Goal: Task Accomplishment & Management: Manage account settings

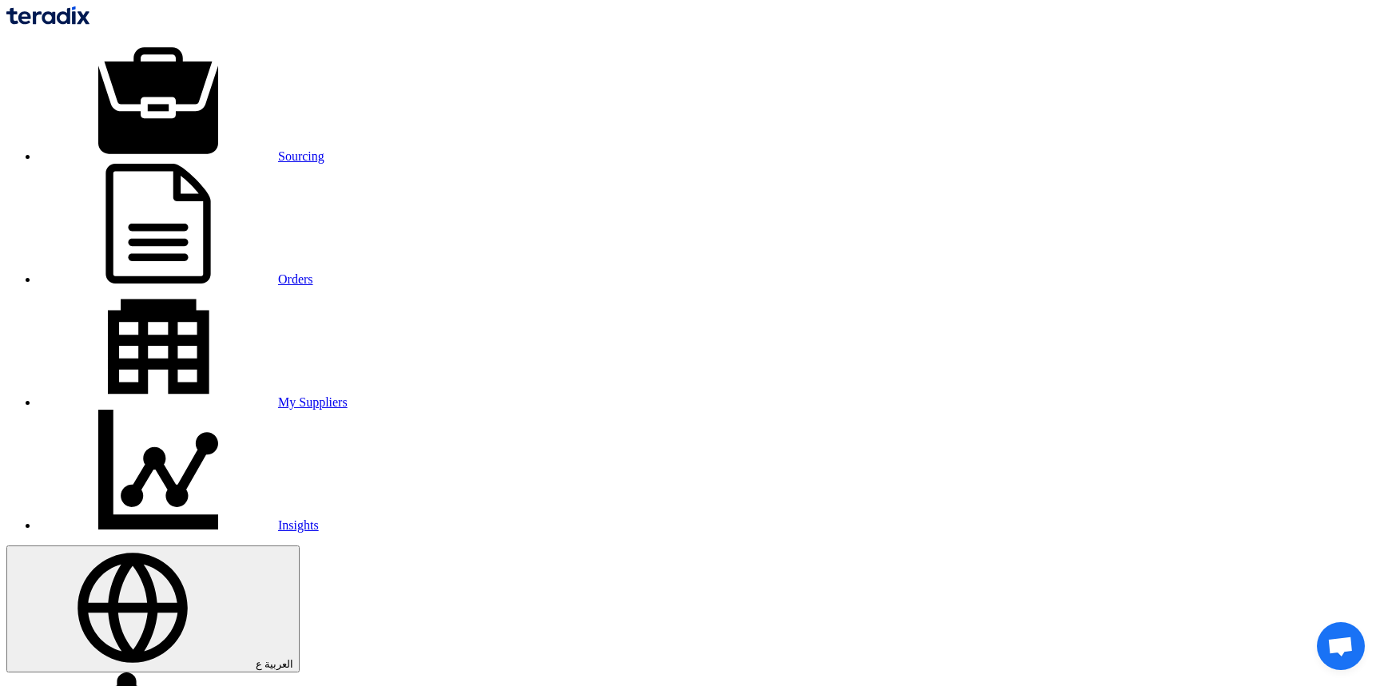
scroll to position [3579, 0]
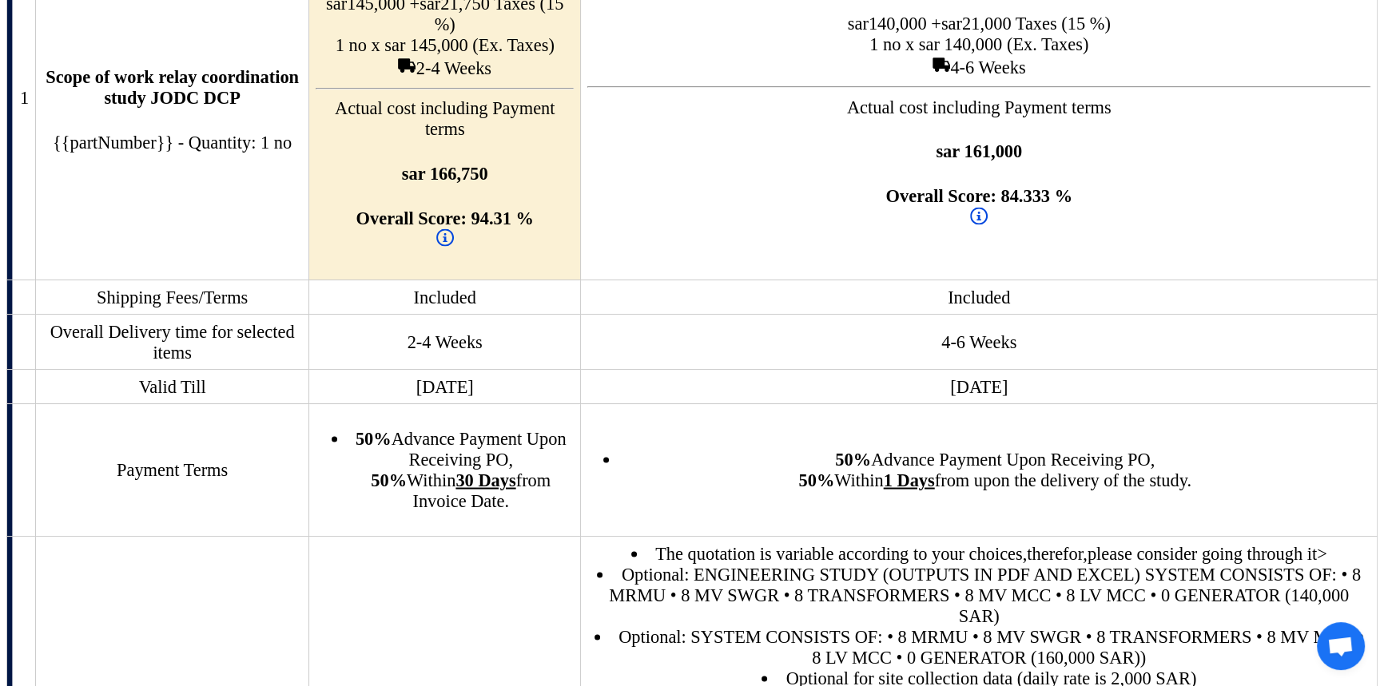
drag, startPoint x: 0, startPoint y: 0, endPoint x: 338, endPoint y: 16, distance: 338.3
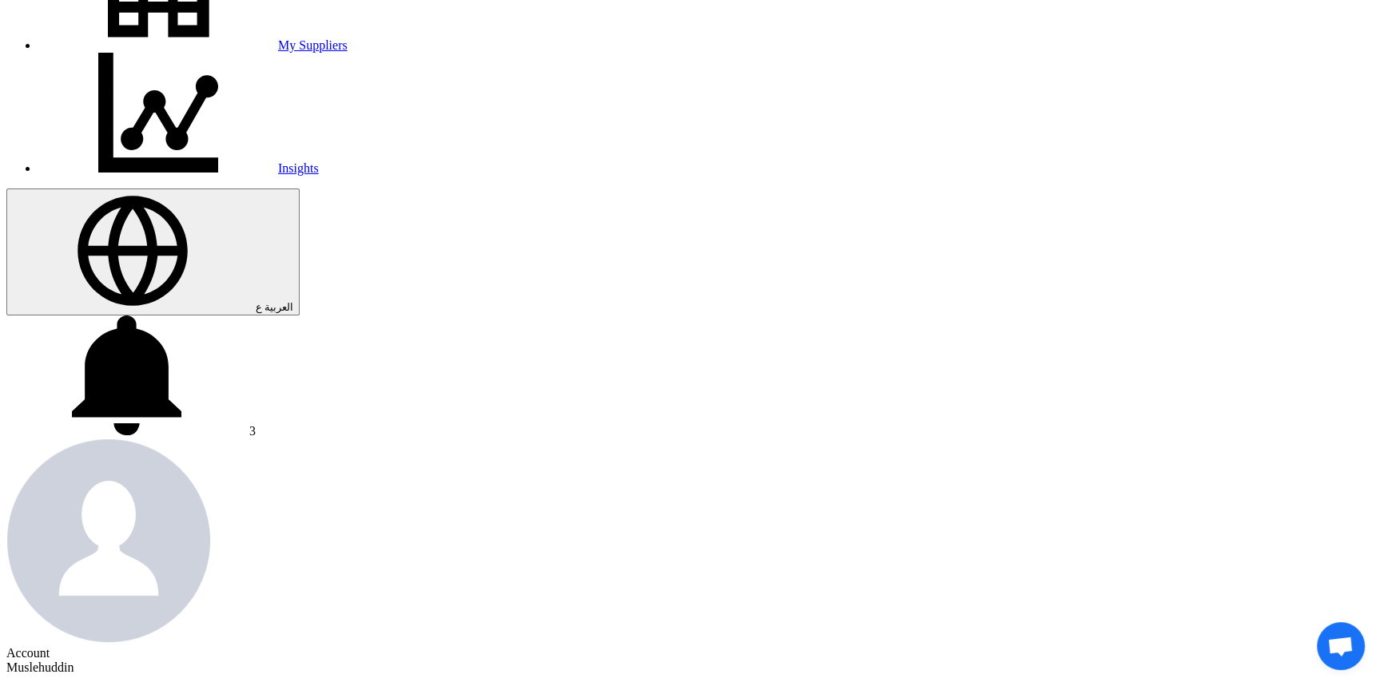
scroll to position [363, 0]
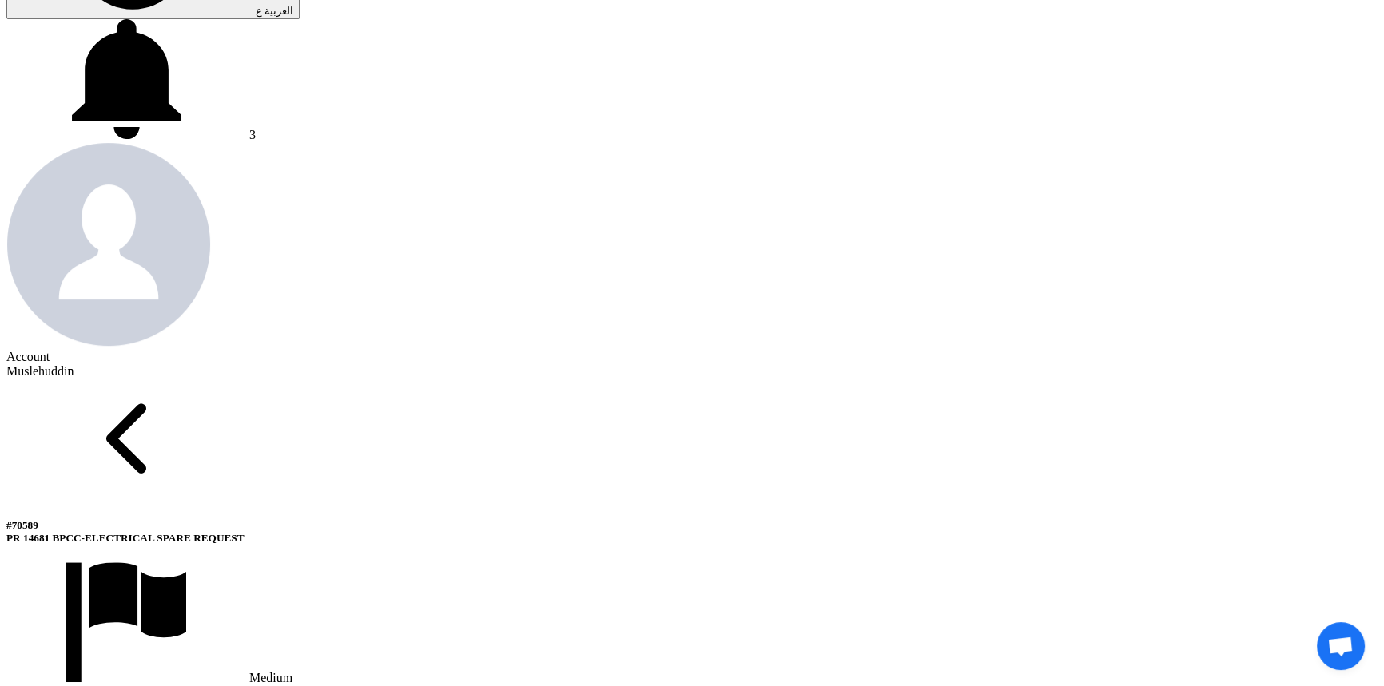
scroll to position [581, 0]
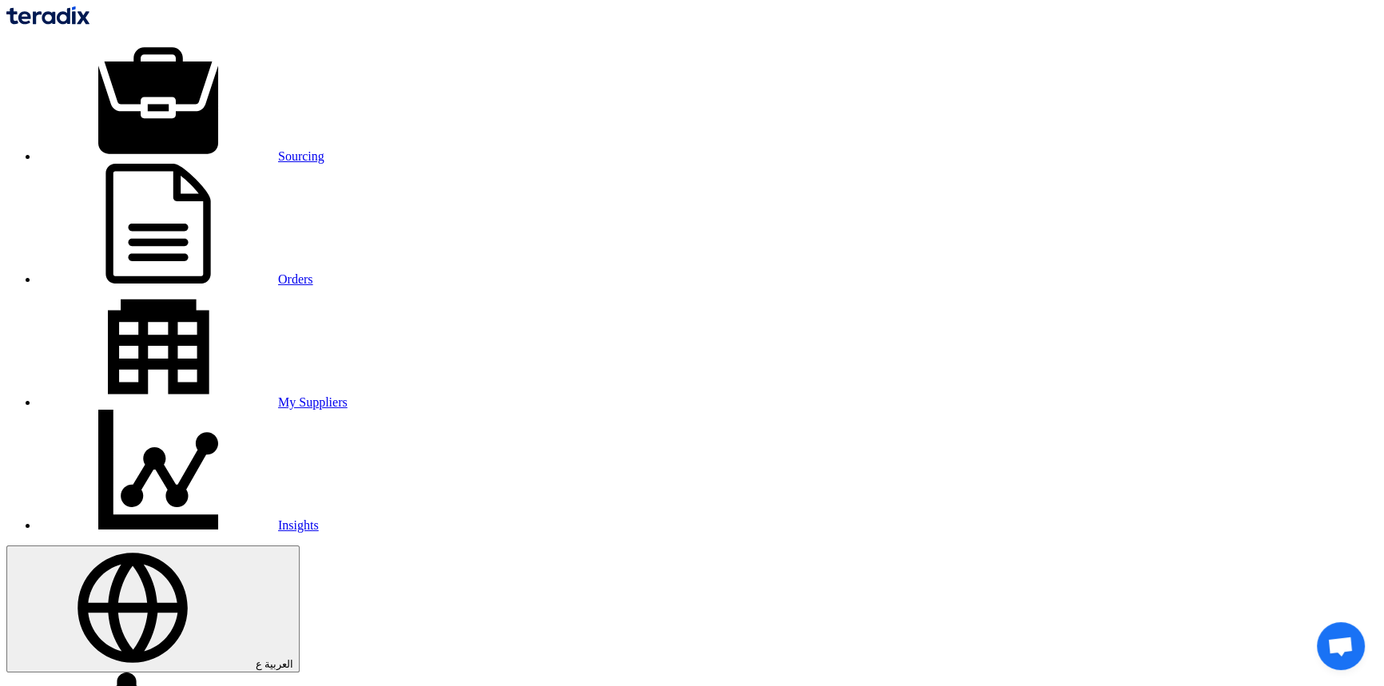
click at [309, 149] on link "Sourcing" at bounding box center [181, 156] width 286 height 14
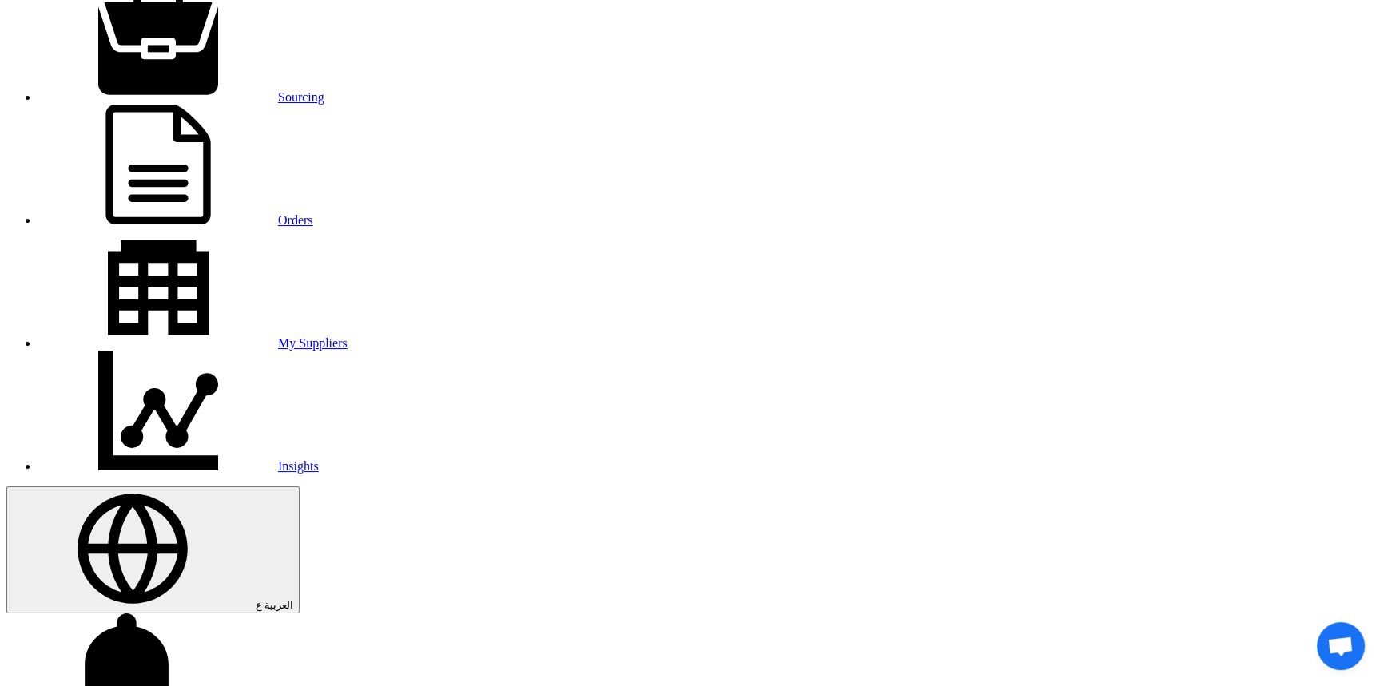
scroll to position [290, 0]
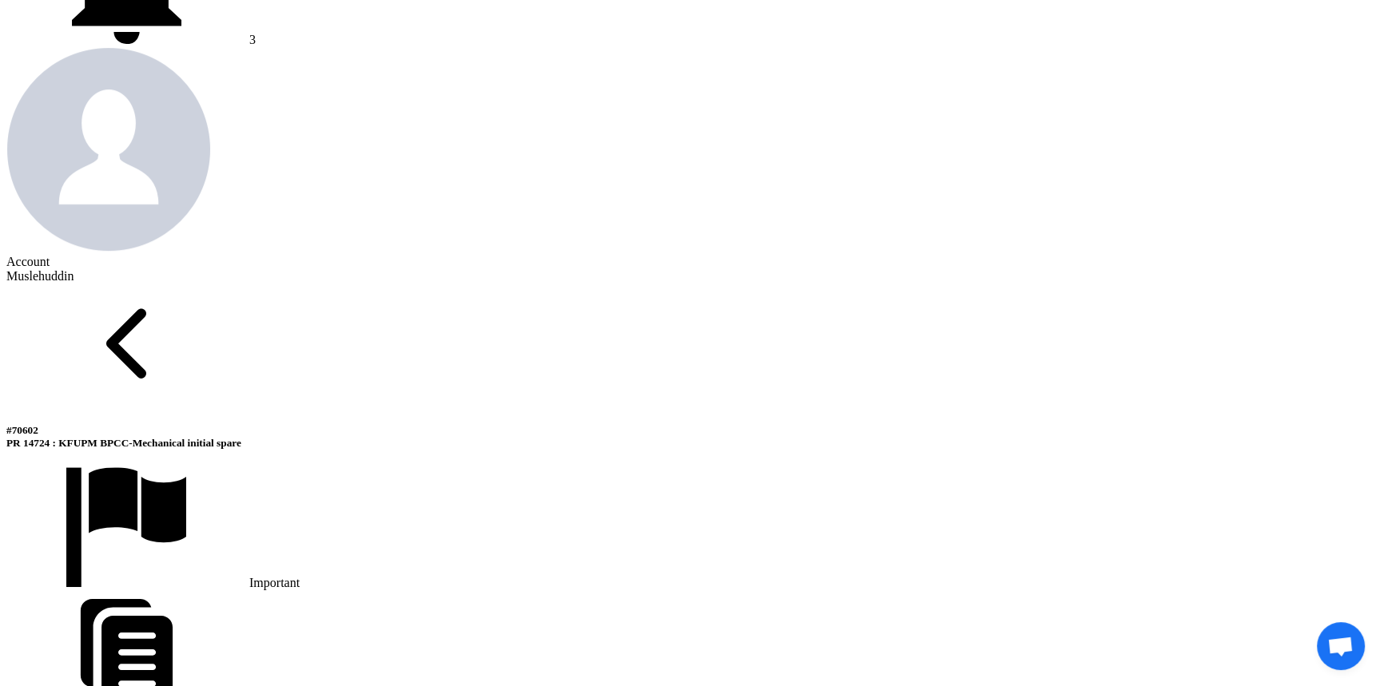
scroll to position [726, 0]
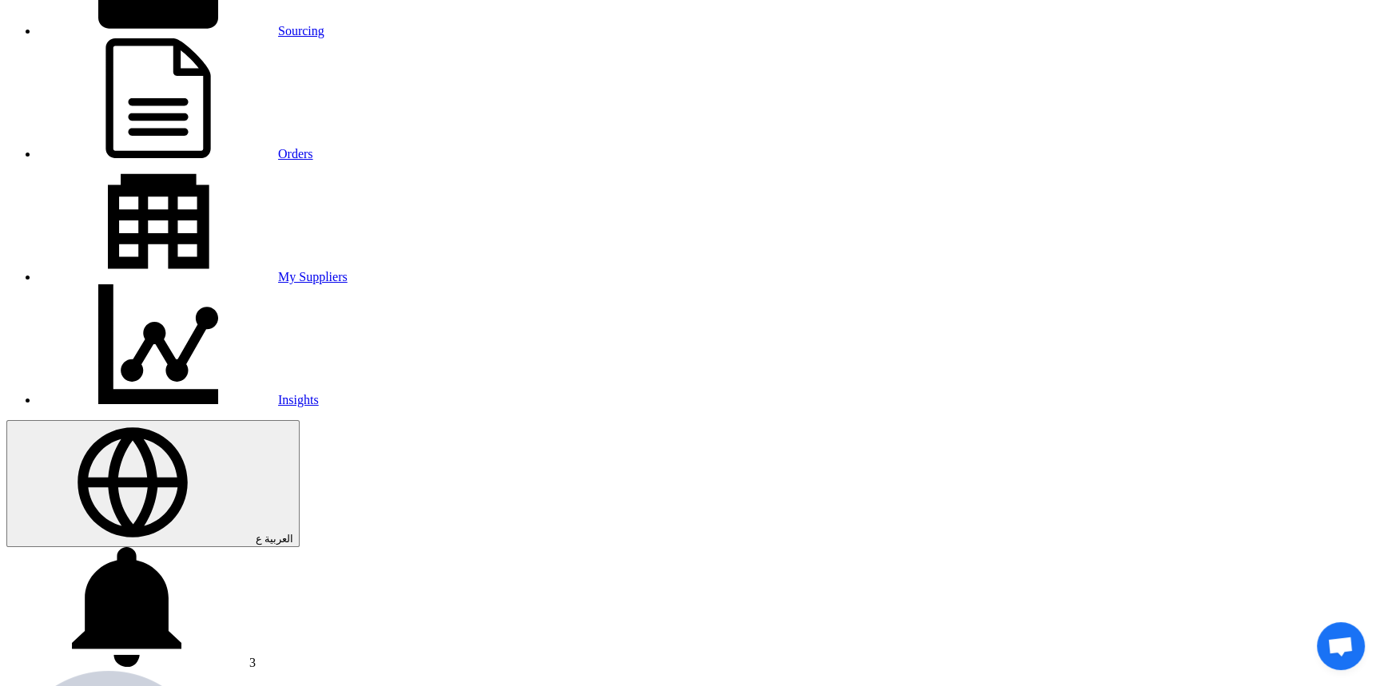
scroll to position [0, 0]
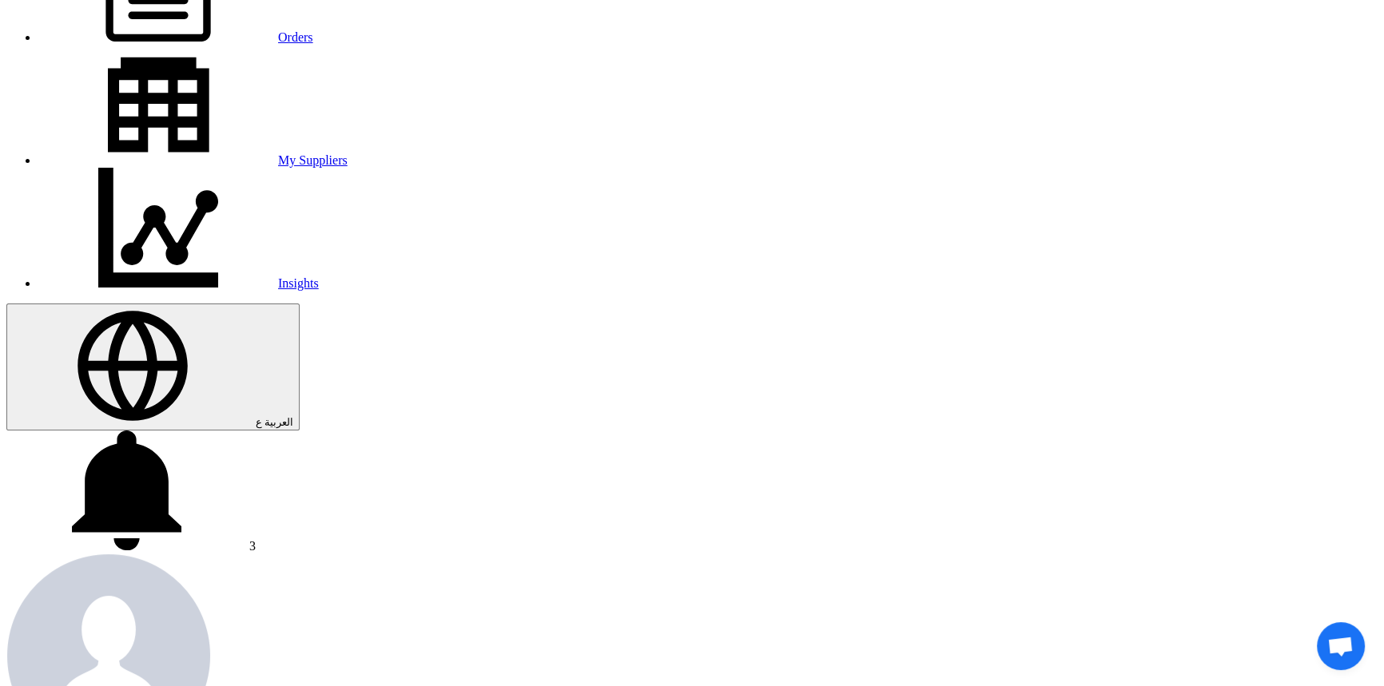
scroll to position [217, 0]
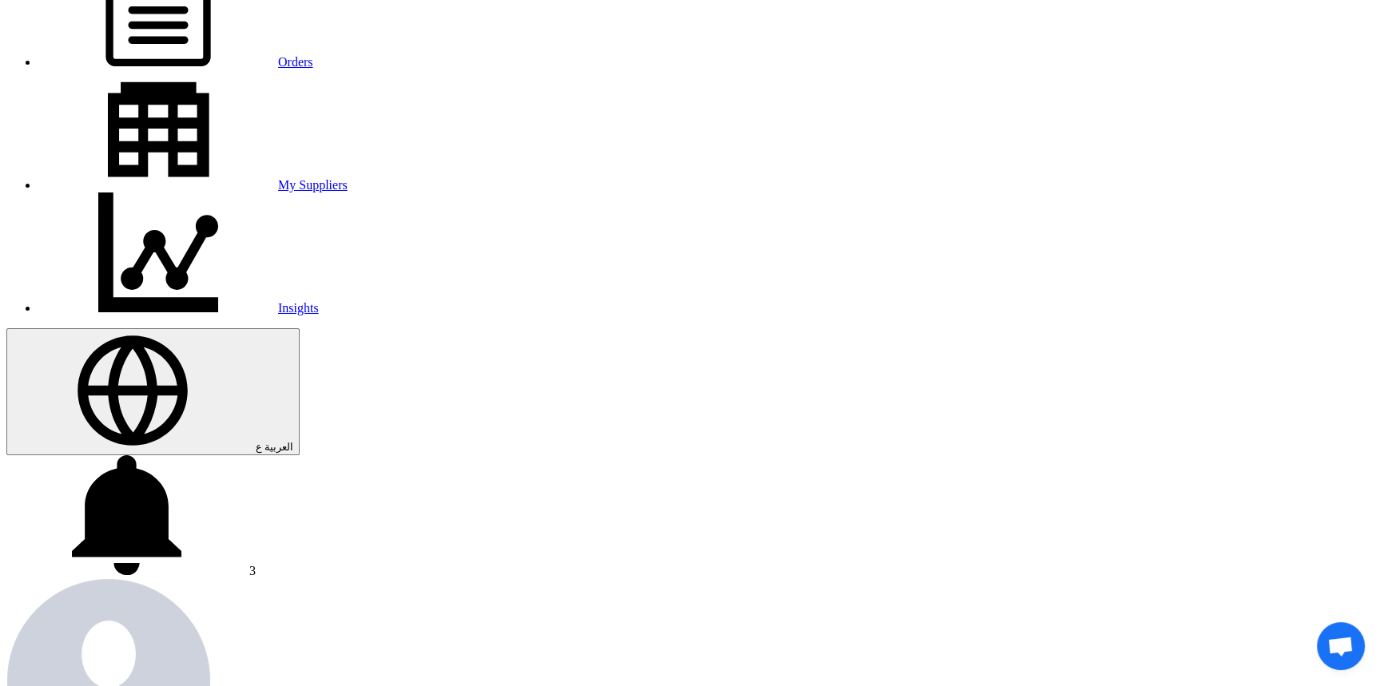
drag, startPoint x: 535, startPoint y: 175, endPoint x: 599, endPoint y: 174, distance: 63.9
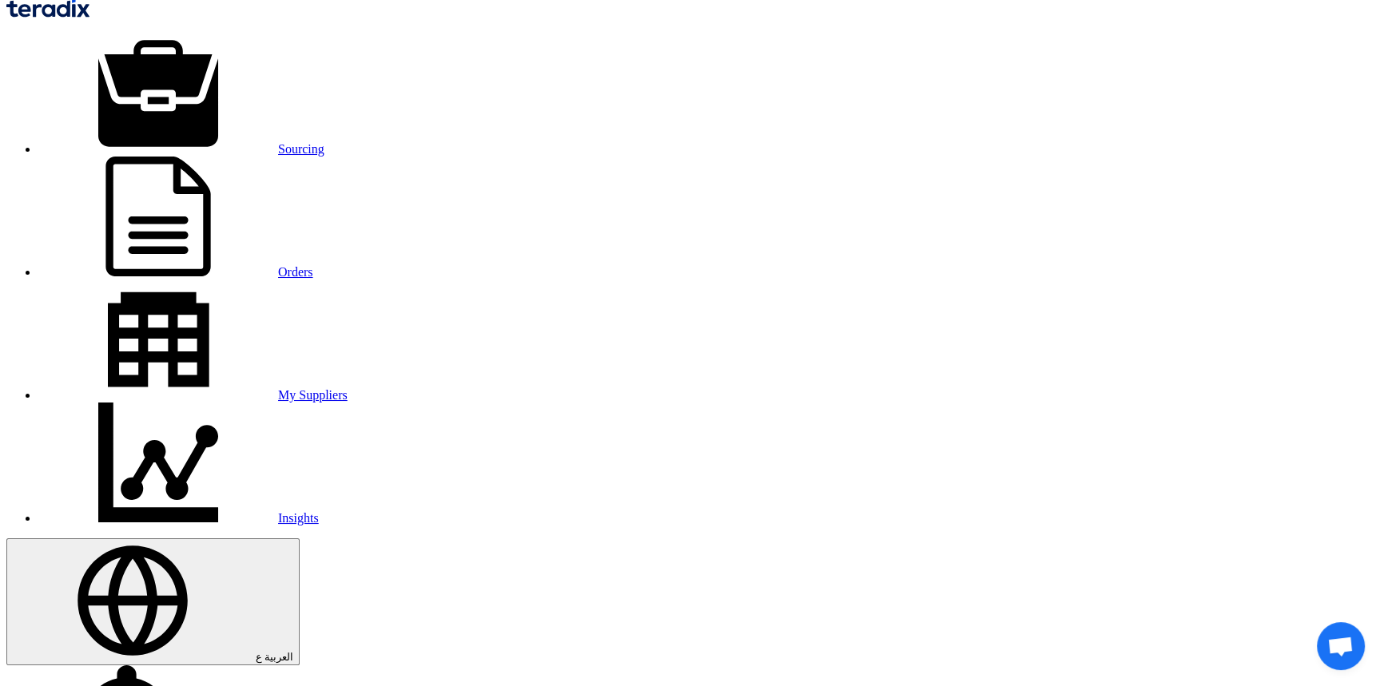
scroll to position [0, 0]
